Goal: Book appointment/travel/reservation

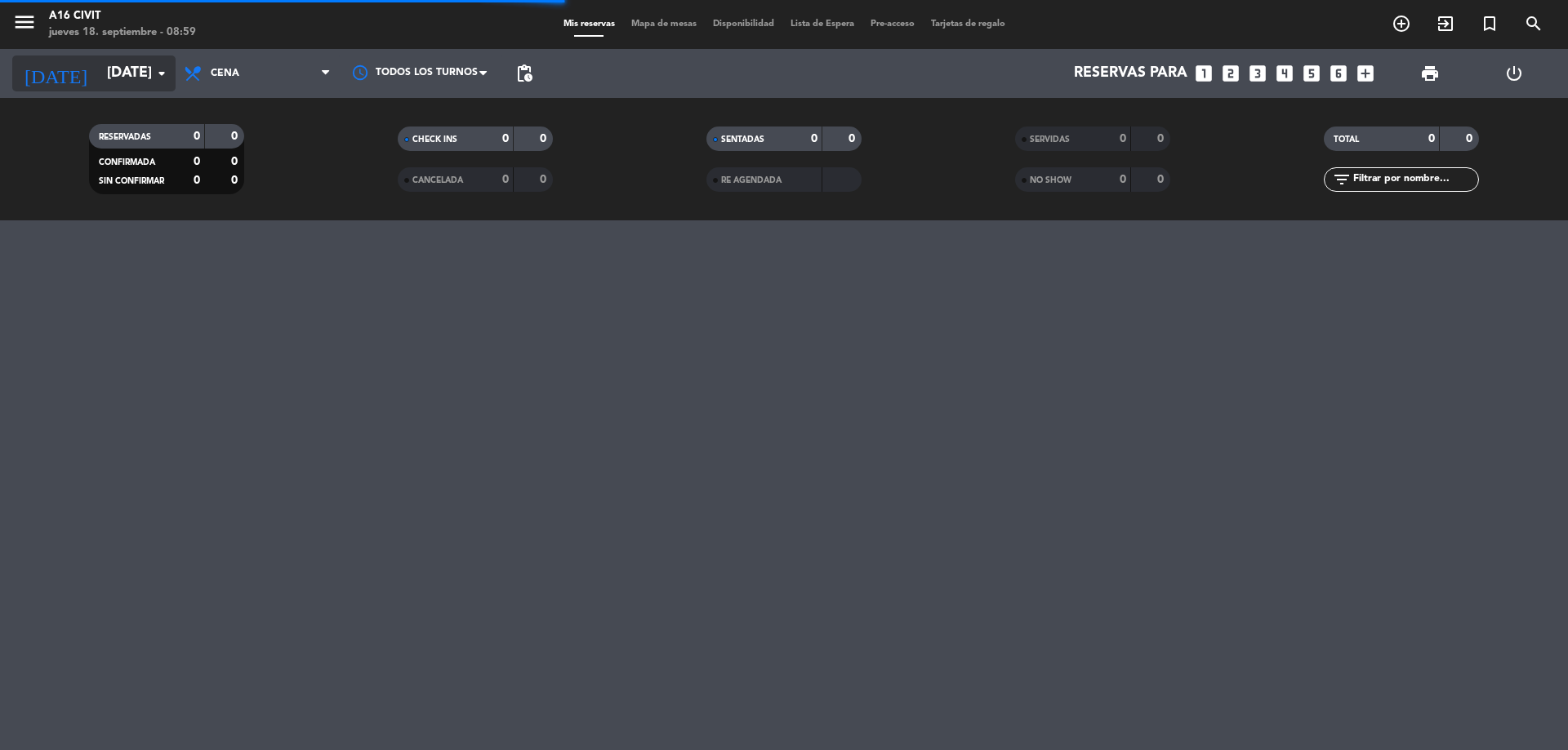
click at [125, 71] on input "[DATE]" at bounding box center [192, 74] width 189 height 32
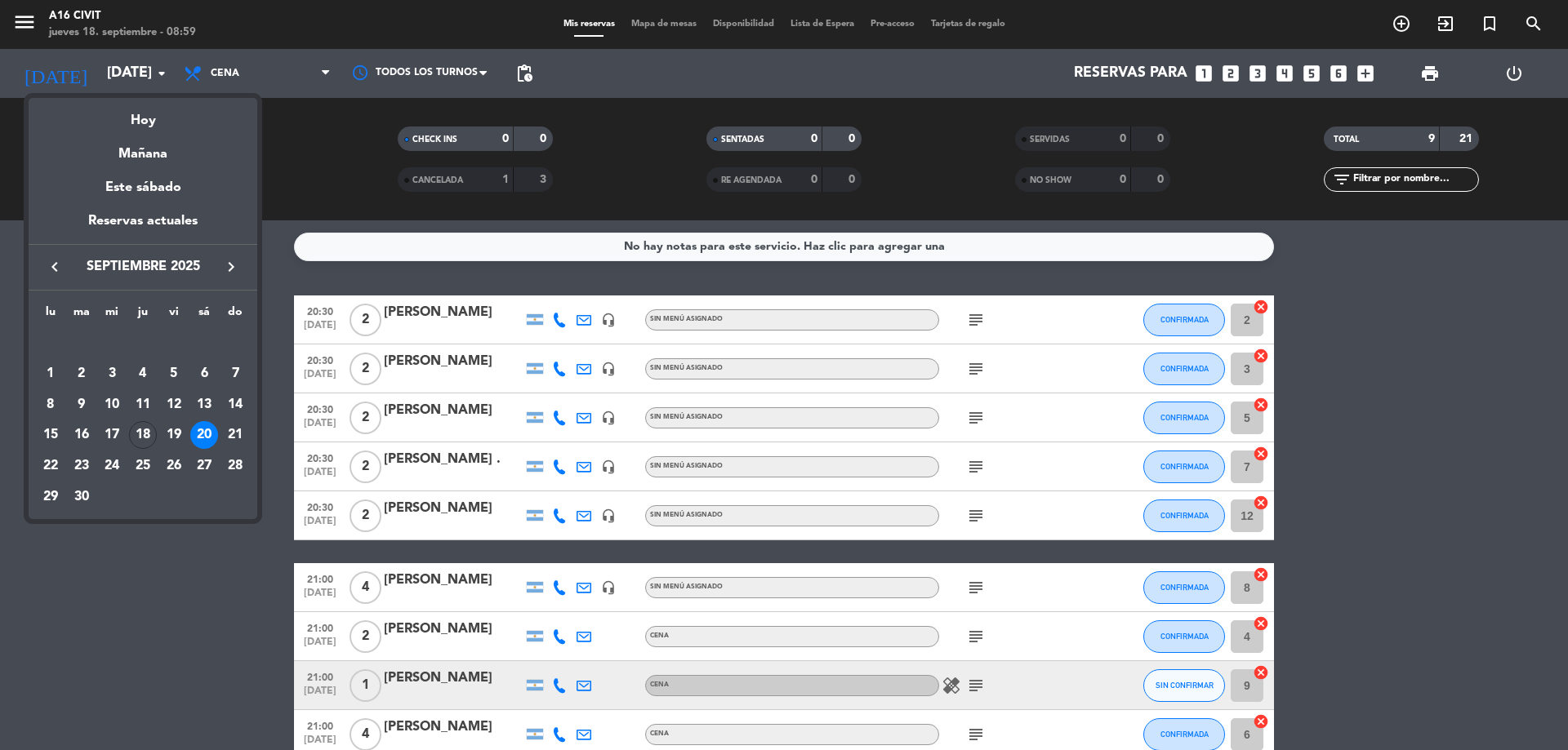
click at [310, 204] on div at bounding box center [784, 375] width 1568 height 750
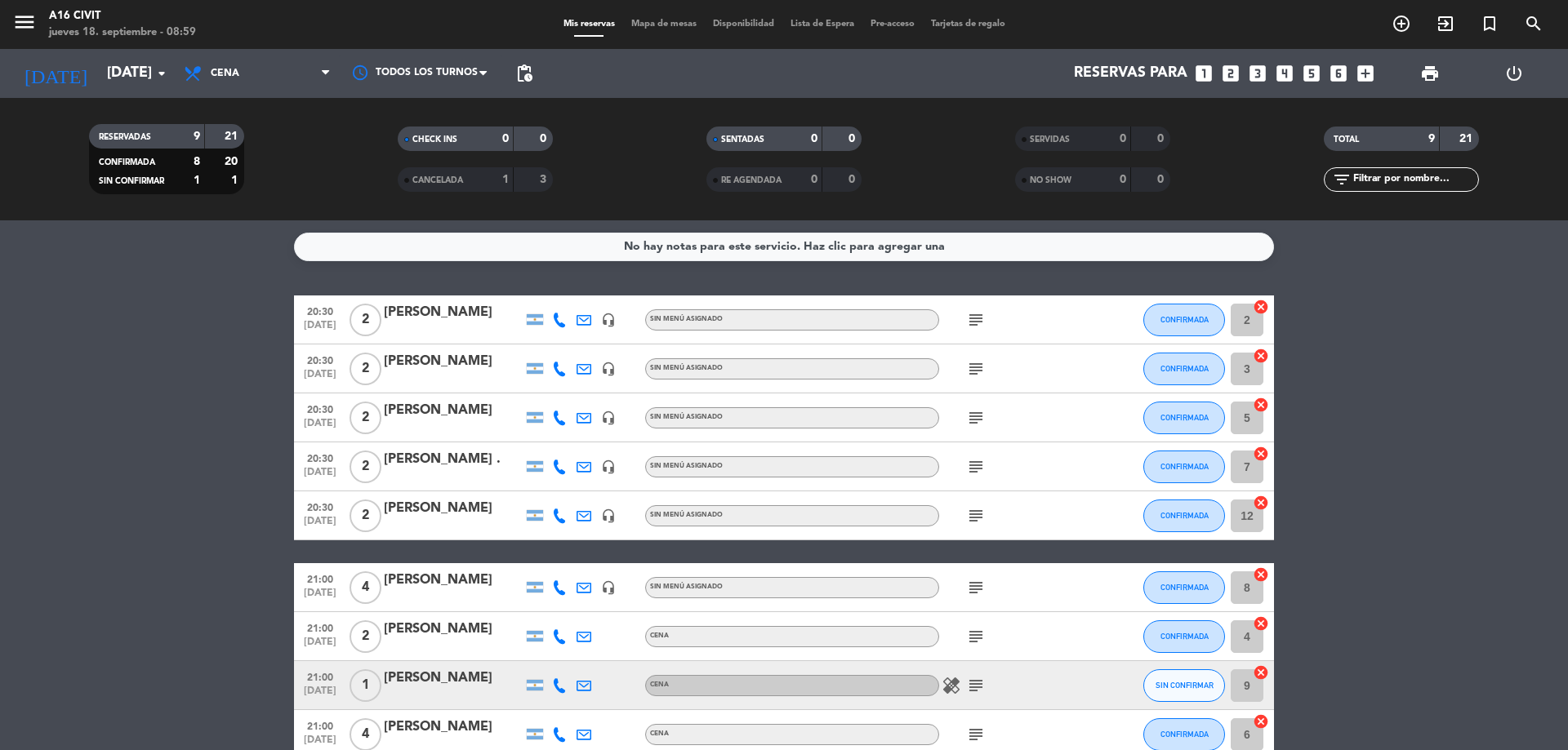
drag, startPoint x: 1477, startPoint y: 122, endPoint x: 1490, endPoint y: 128, distance: 14.3
click at [1489, 123] on div "TOTAL 9 21 filter_list" at bounding box center [1400, 159] width 309 height 90
click at [1503, 250] on service-notes "No hay notas para este servicio. Haz clic para agregar una" at bounding box center [784, 246] width 1568 height 28
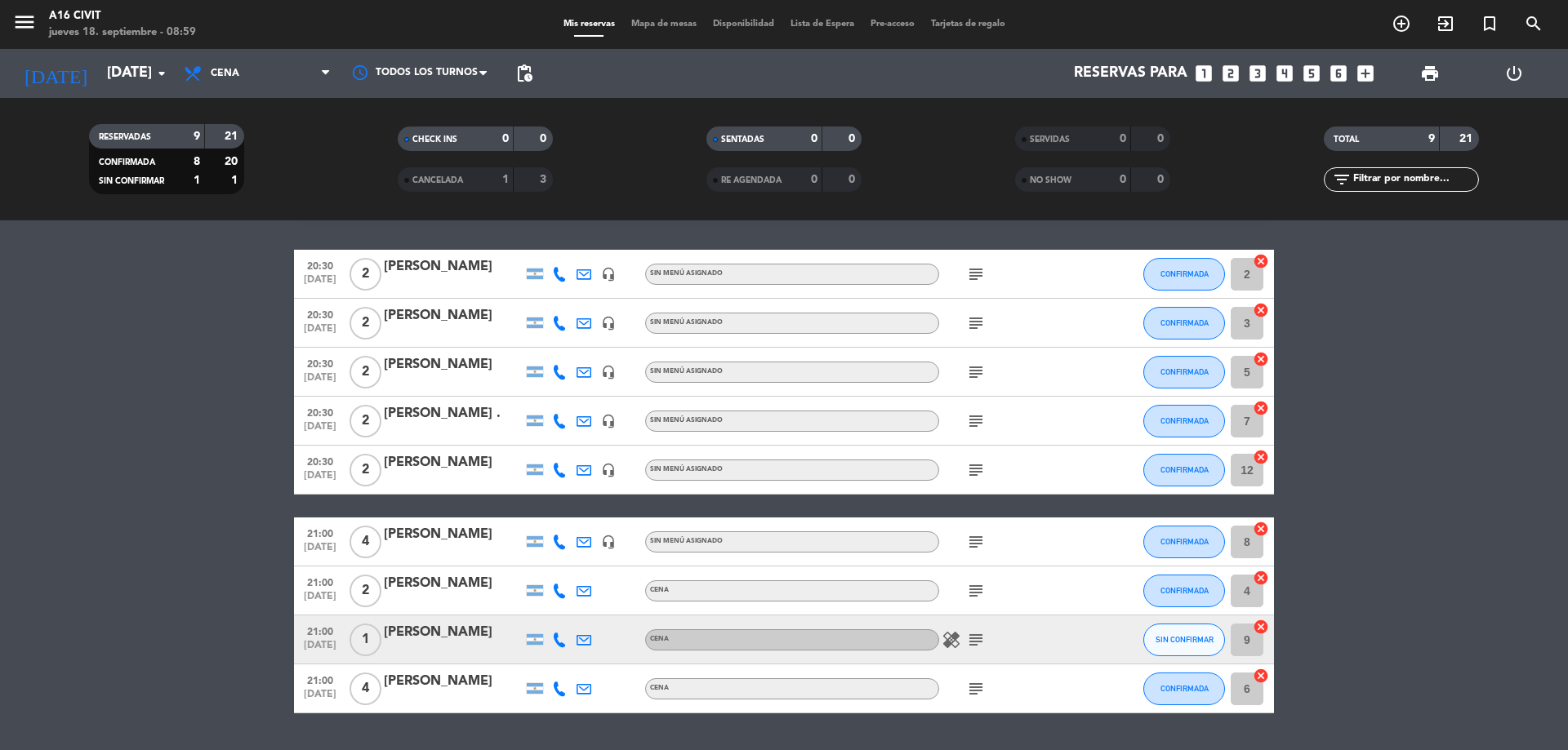
scroll to position [91, 0]
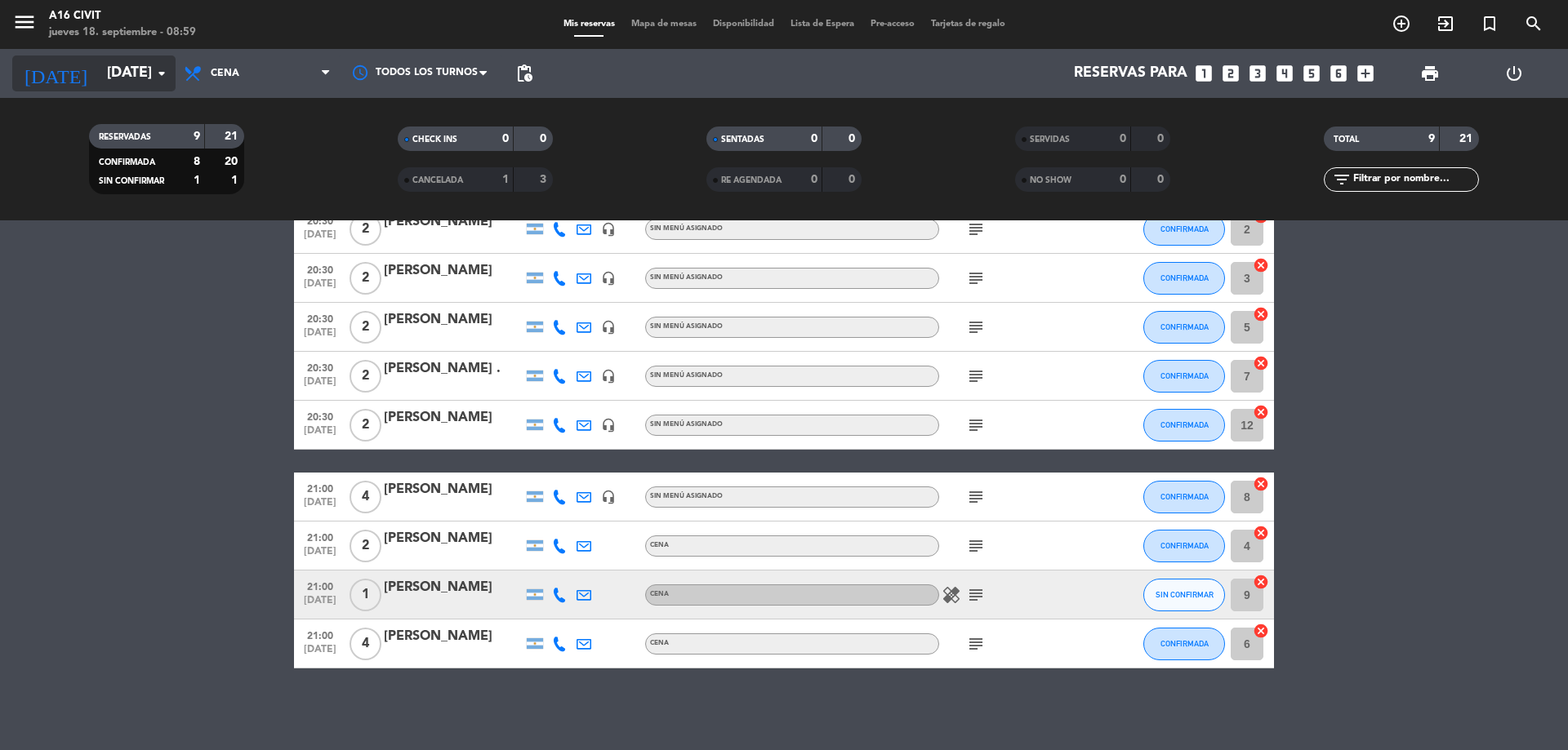
click at [152, 74] on icon "arrow_drop_down" at bounding box center [162, 73] width 20 height 20
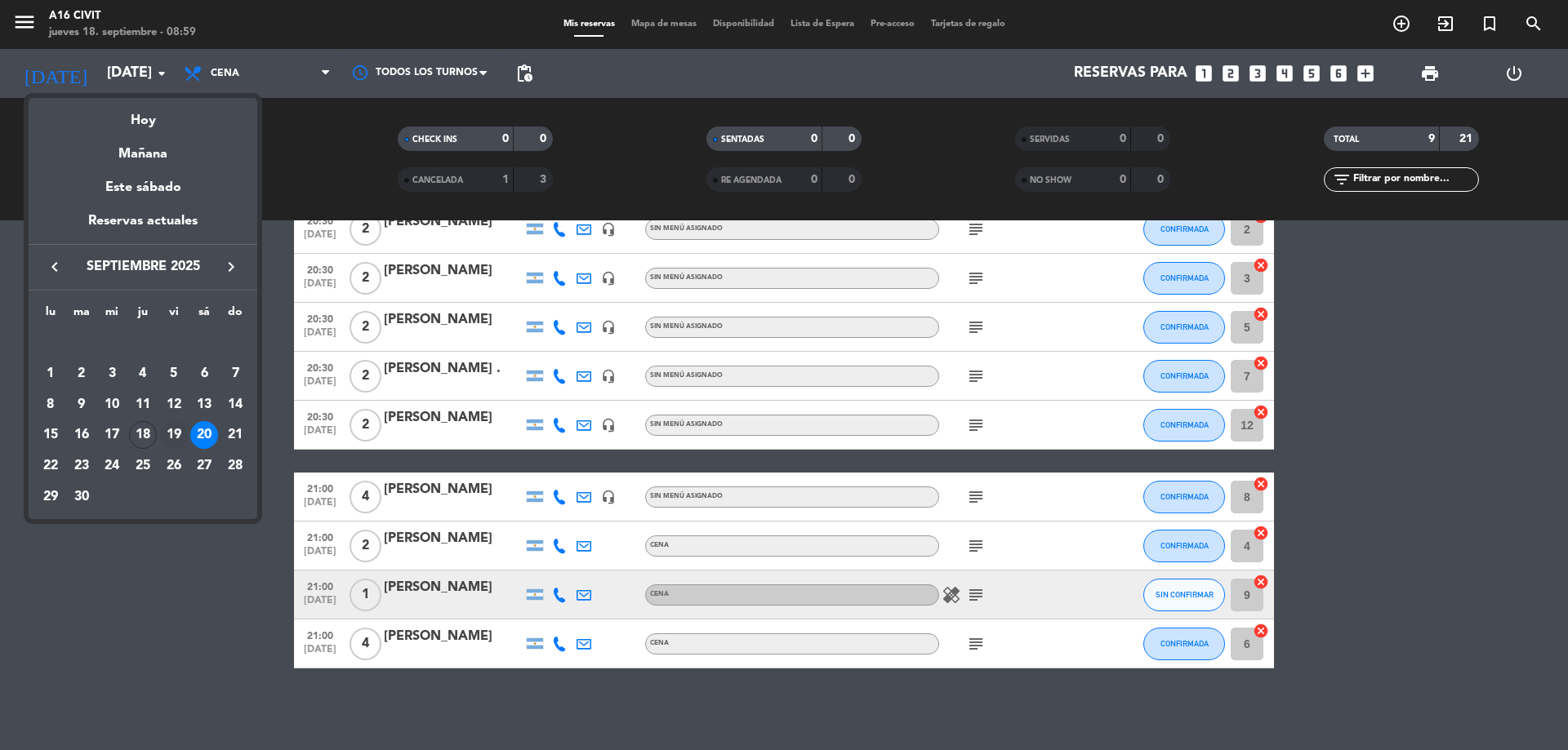
click at [174, 430] on div "19" at bounding box center [174, 435] width 27 height 27
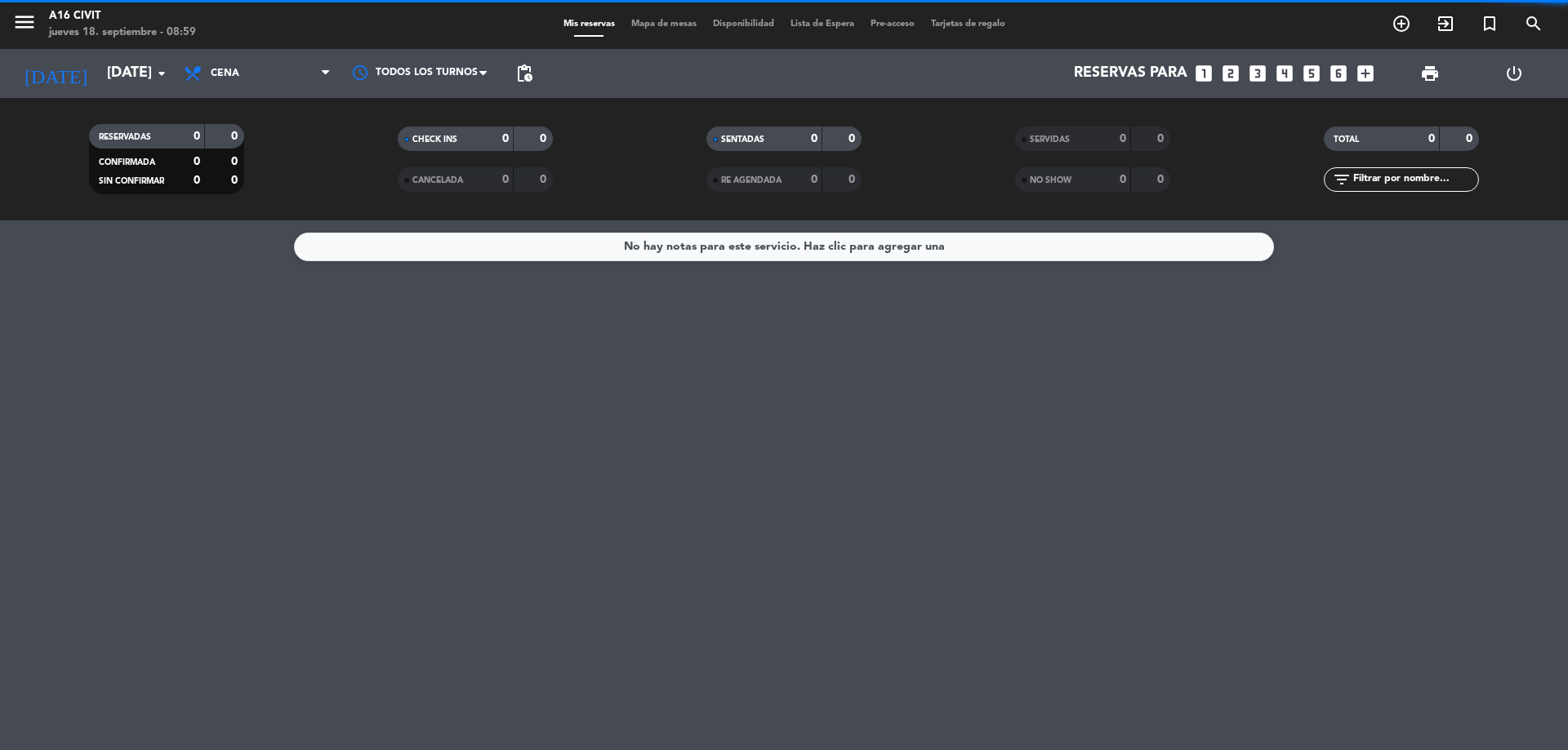
scroll to position [0, 0]
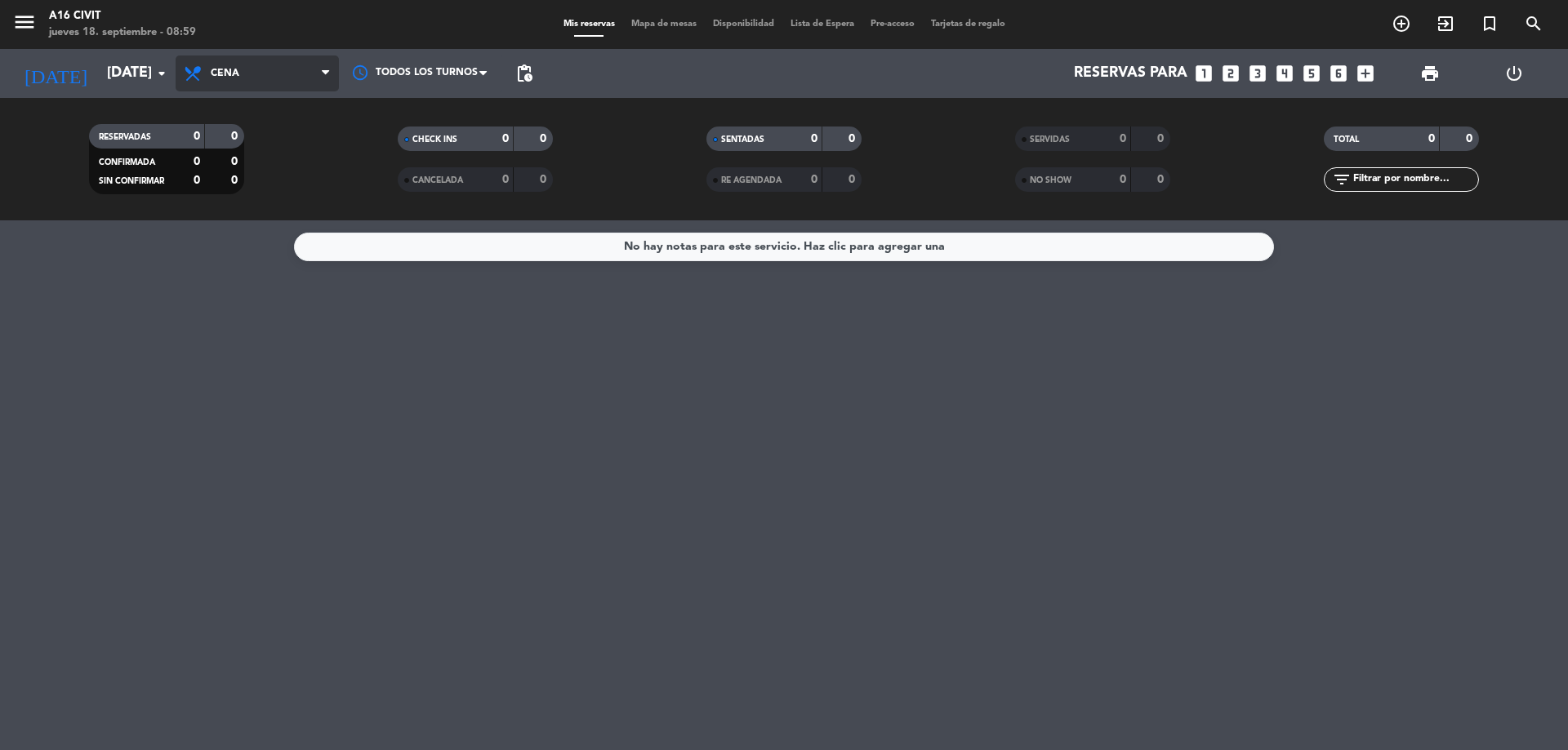
click at [235, 74] on span "Cena" at bounding box center [224, 73] width 28 height 11
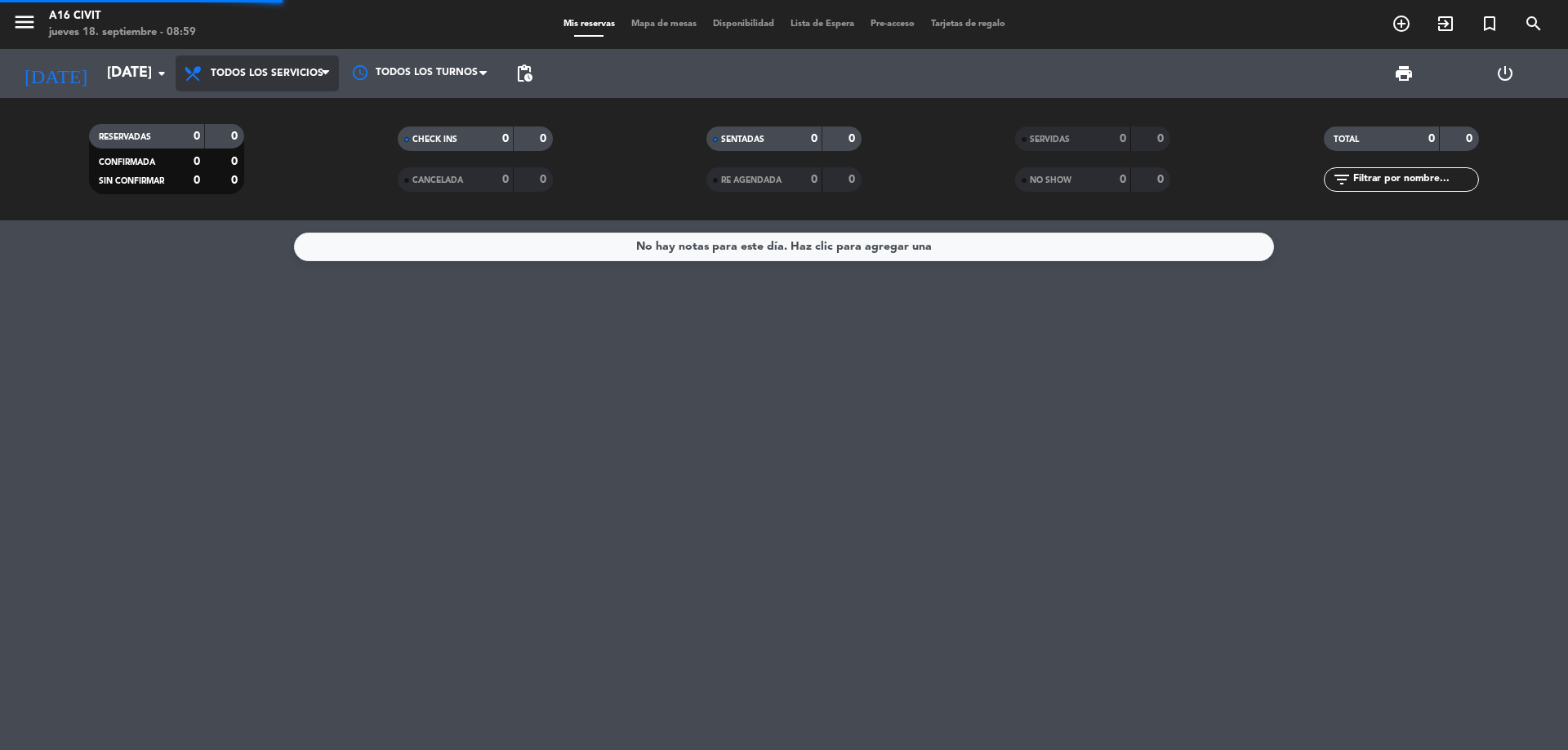
click at [258, 114] on div "menu A16 [PERSON_NAME] [DATE] 18. septiembre - 08:59 Mis reservas Mapa de mesas…" at bounding box center [784, 110] width 1568 height 221
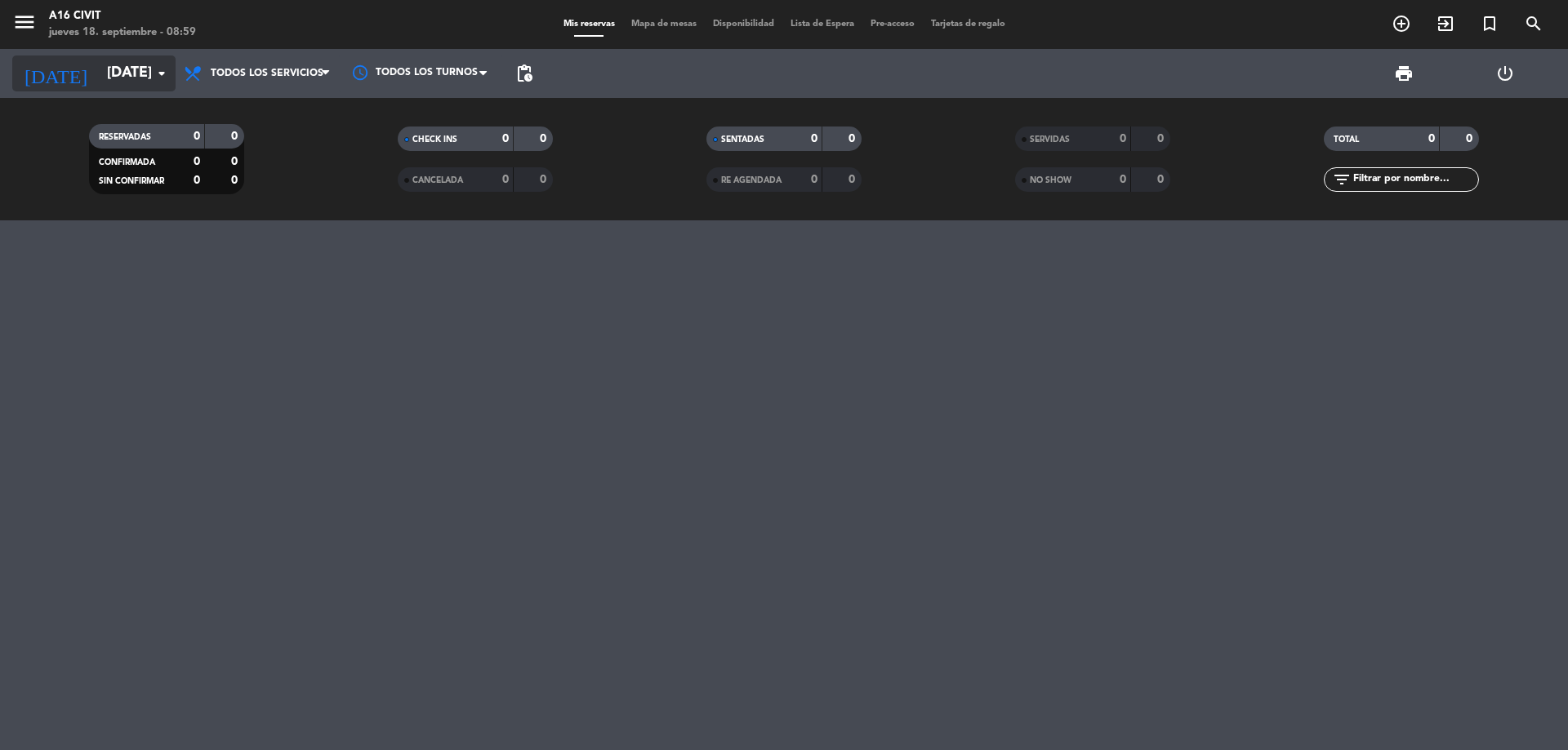
click at [123, 71] on input "[DATE]" at bounding box center [192, 74] width 189 height 32
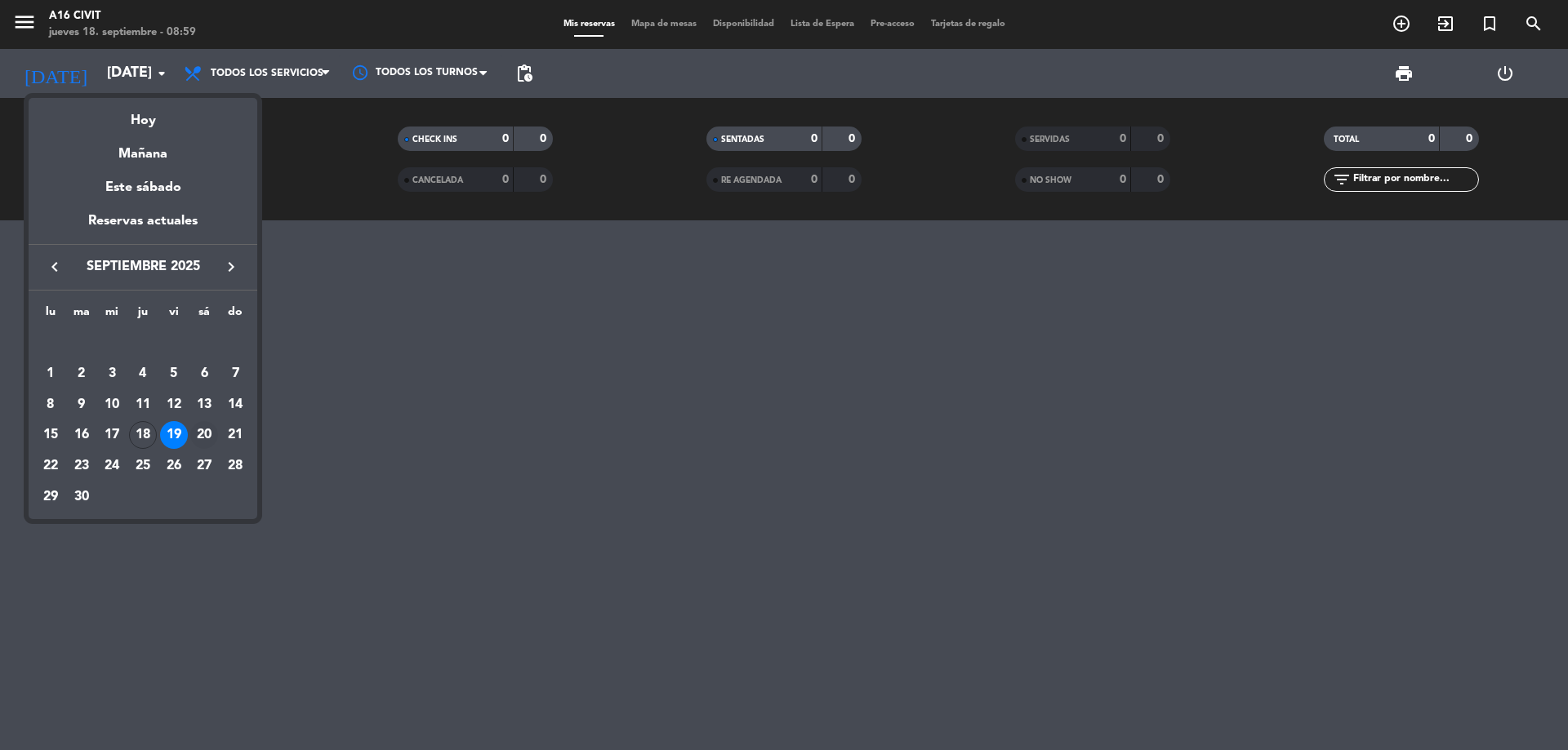
click at [204, 432] on div "20" at bounding box center [204, 435] width 27 height 27
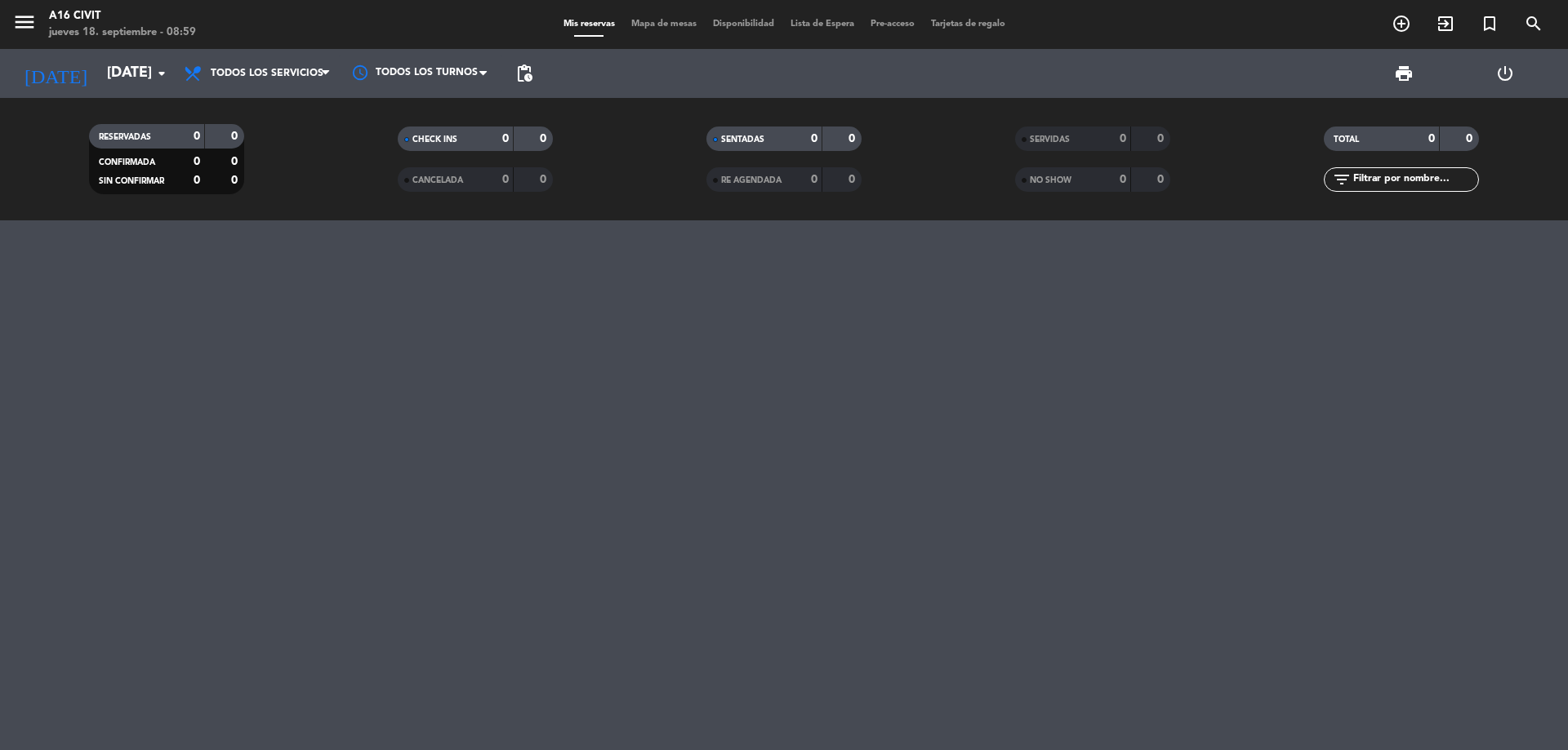
type input "[DATE]"
